Goal: Task Accomplishment & Management: Manage account settings

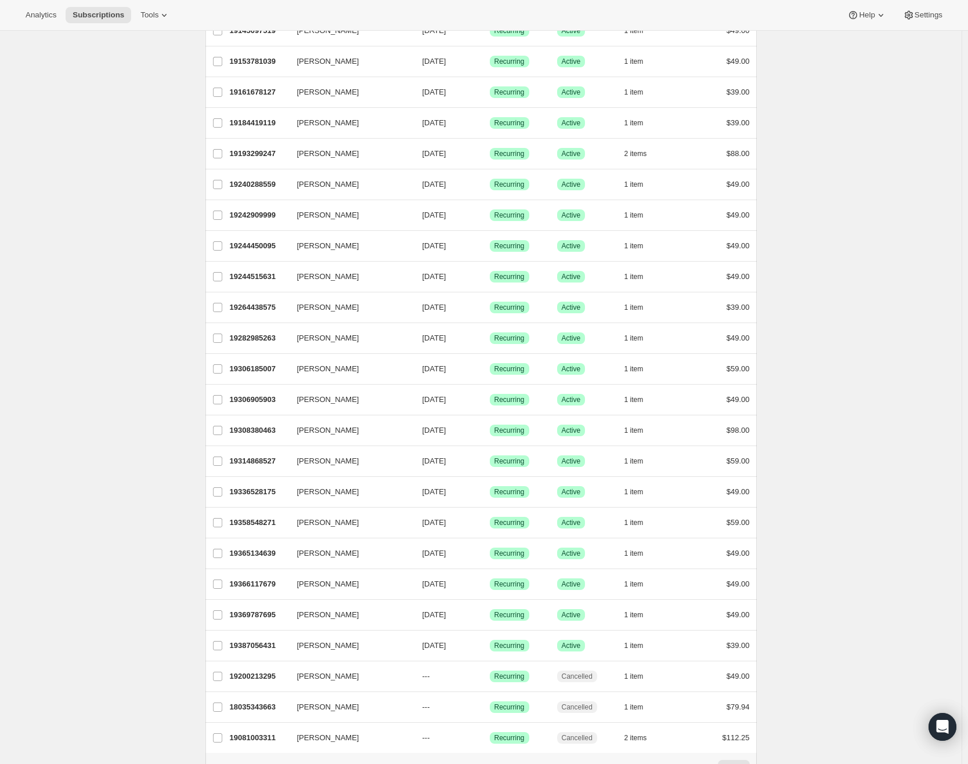
scroll to position [604, 0]
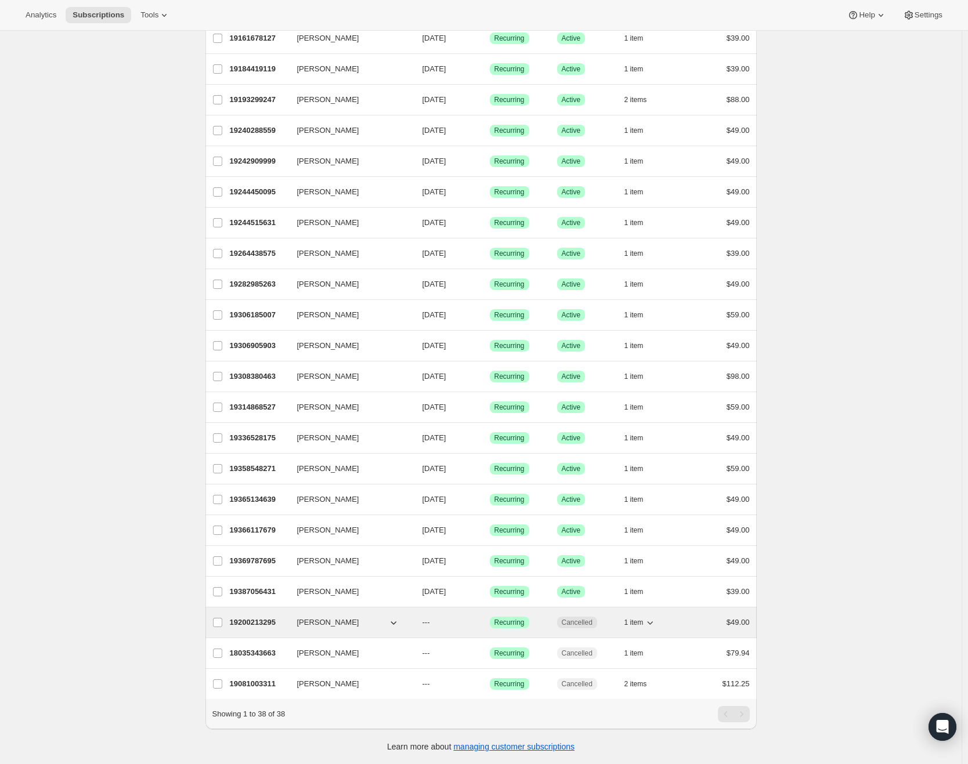
click at [261, 617] on p "19200213295" at bounding box center [259, 623] width 58 height 12
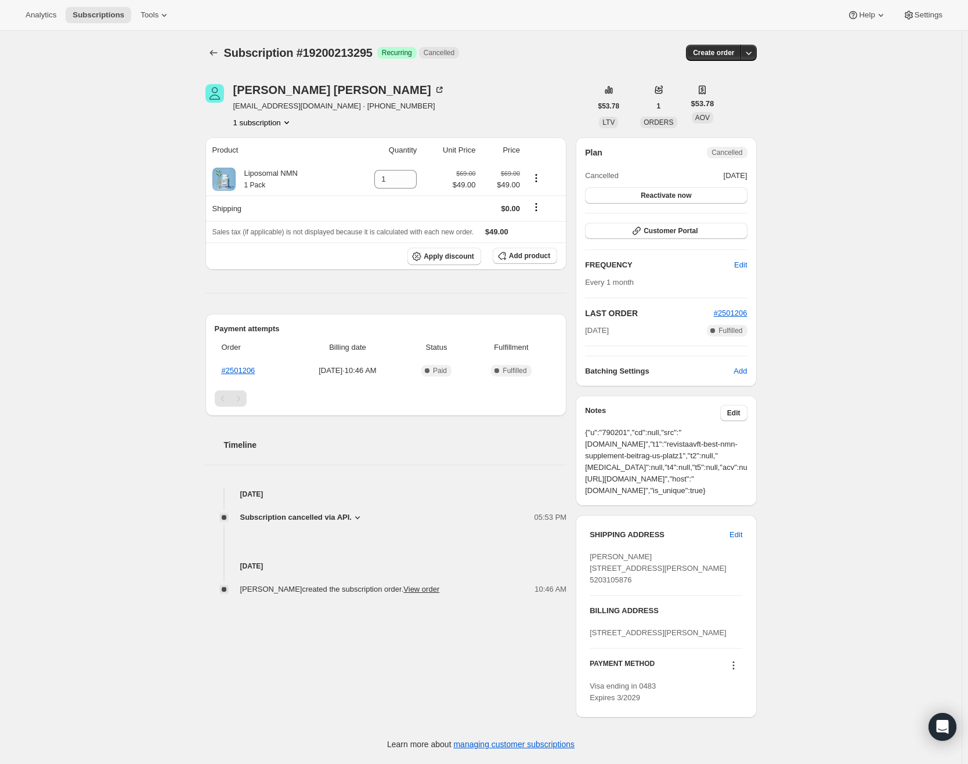
click at [363, 516] on icon at bounding box center [358, 518] width 12 height 12
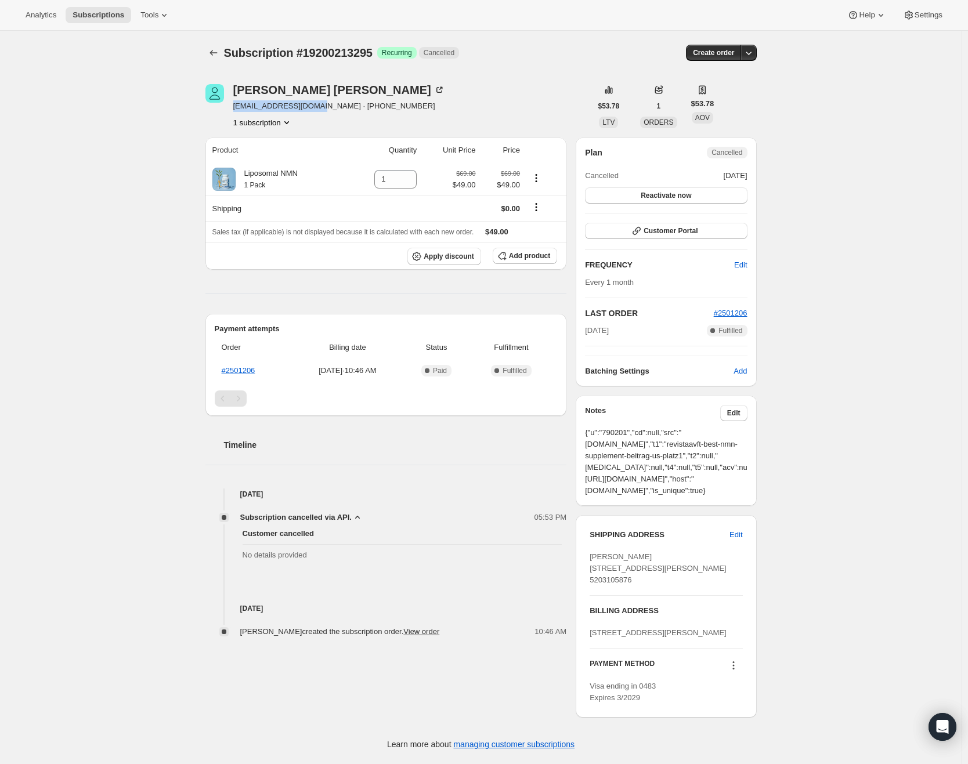
drag, startPoint x: 327, startPoint y: 107, endPoint x: 236, endPoint y: 105, distance: 91.1
click at [236, 105] on span "[EMAIL_ADDRESS][DOMAIN_NAME] · [PHONE_NUMBER]" at bounding box center [339, 106] width 212 height 12
copy span "[EMAIL_ADDRESS][DOMAIN_NAME]"
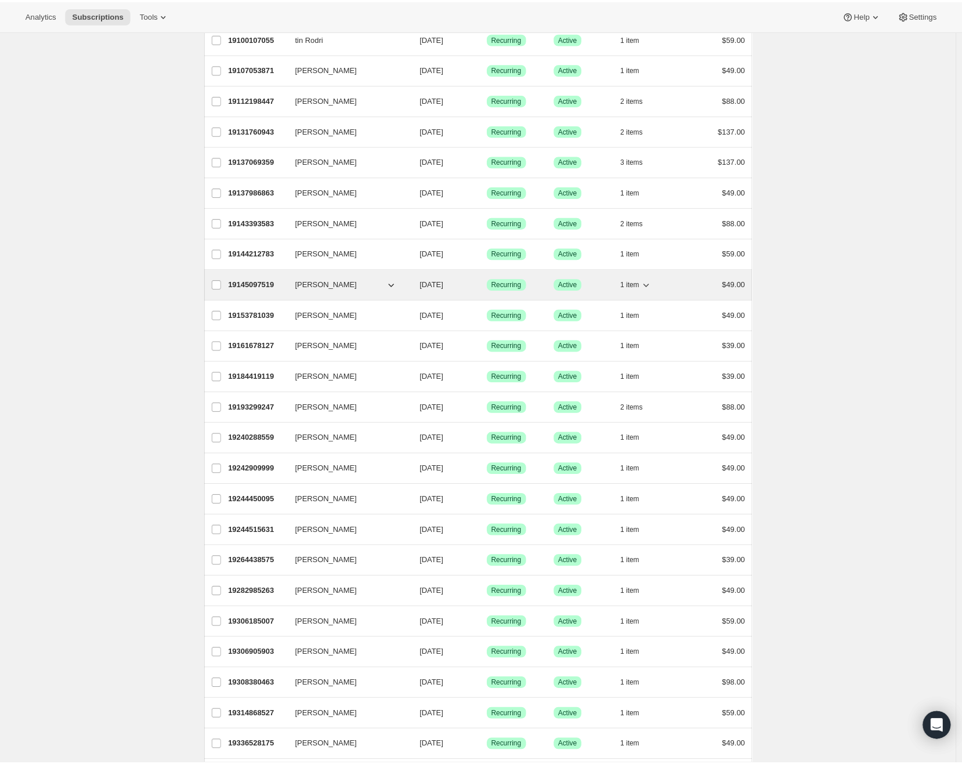
scroll to position [140, 0]
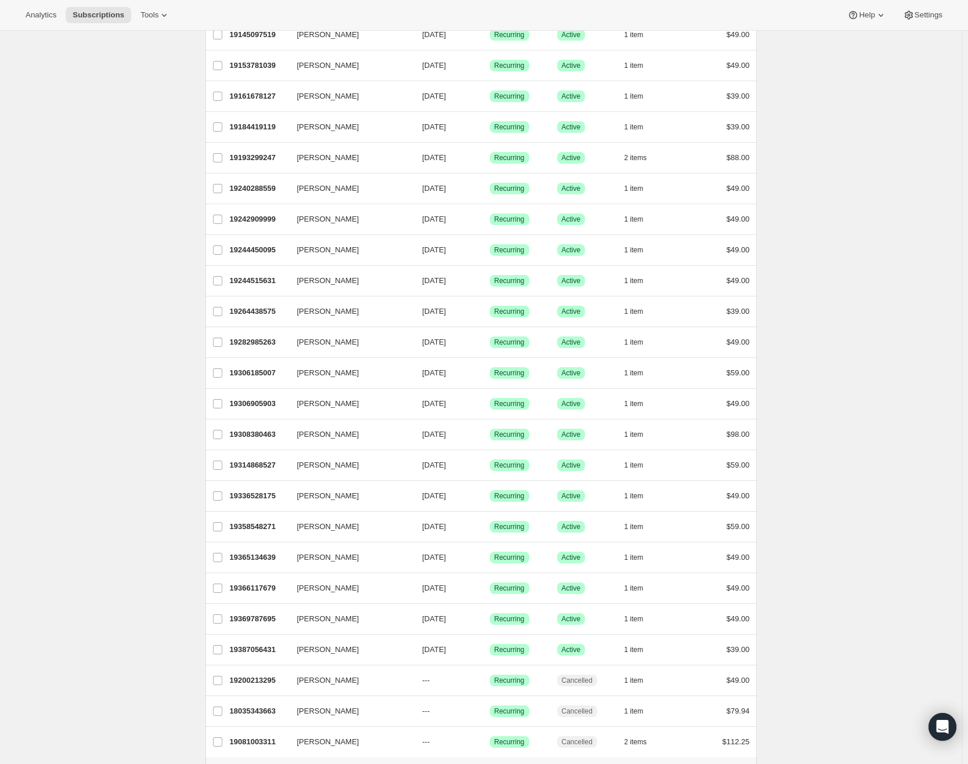
scroll to position [604, 0]
